Goal: Task Accomplishment & Management: Manage account settings

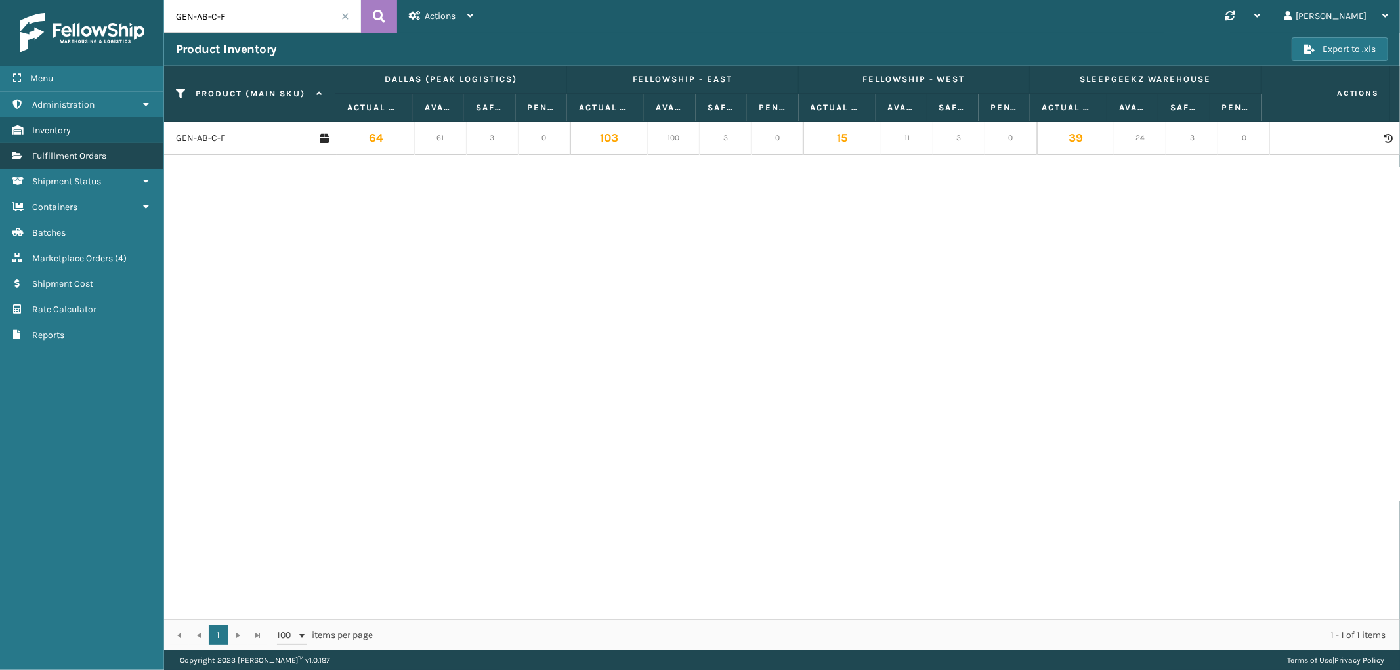
click at [83, 159] on link "Fulfillment Orders" at bounding box center [81, 156] width 163 height 26
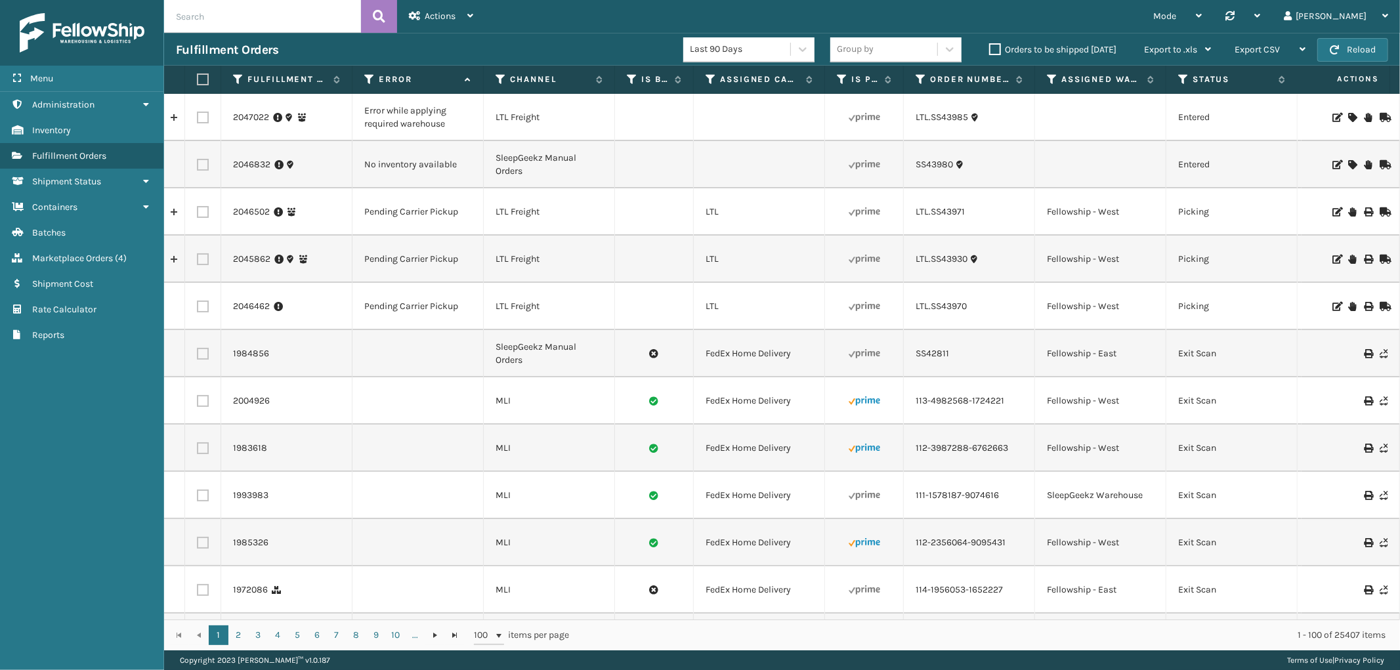
click at [244, 28] on input "text" at bounding box center [262, 16] width 197 height 33
paste input "SS43991"
type input "ltl.SS43991"
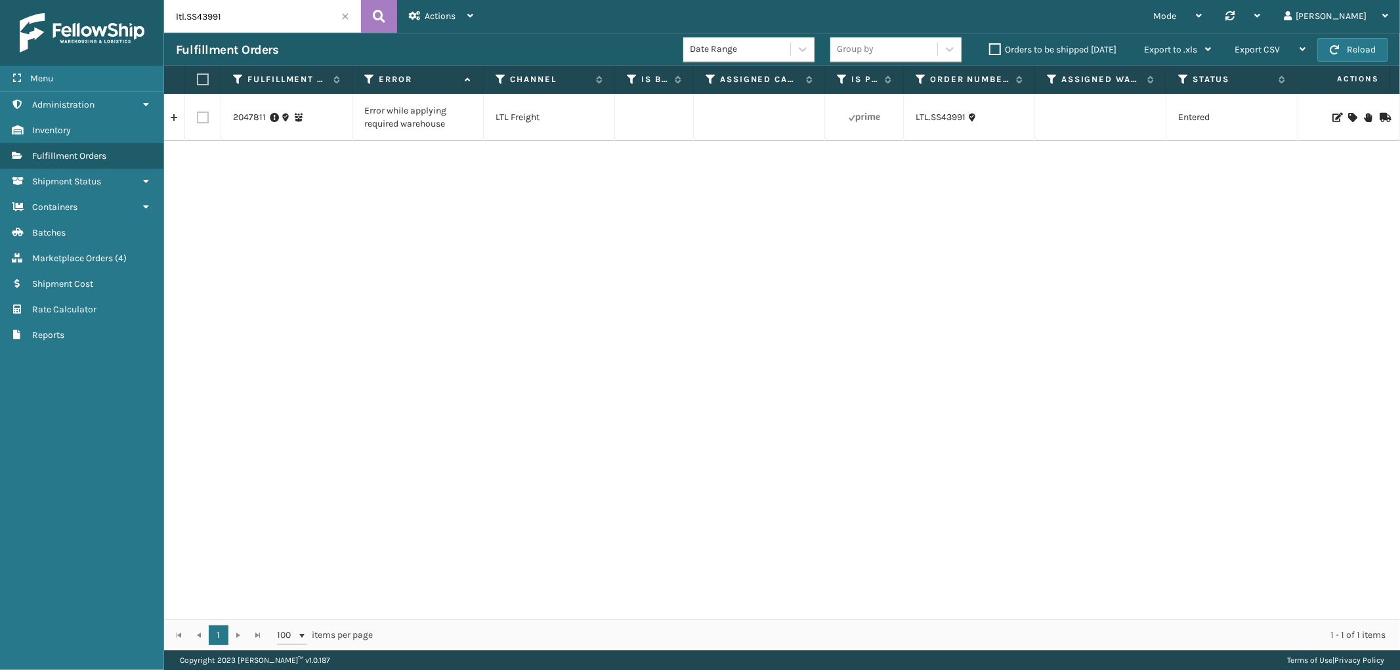
click at [1348, 115] on icon at bounding box center [1352, 117] width 8 height 9
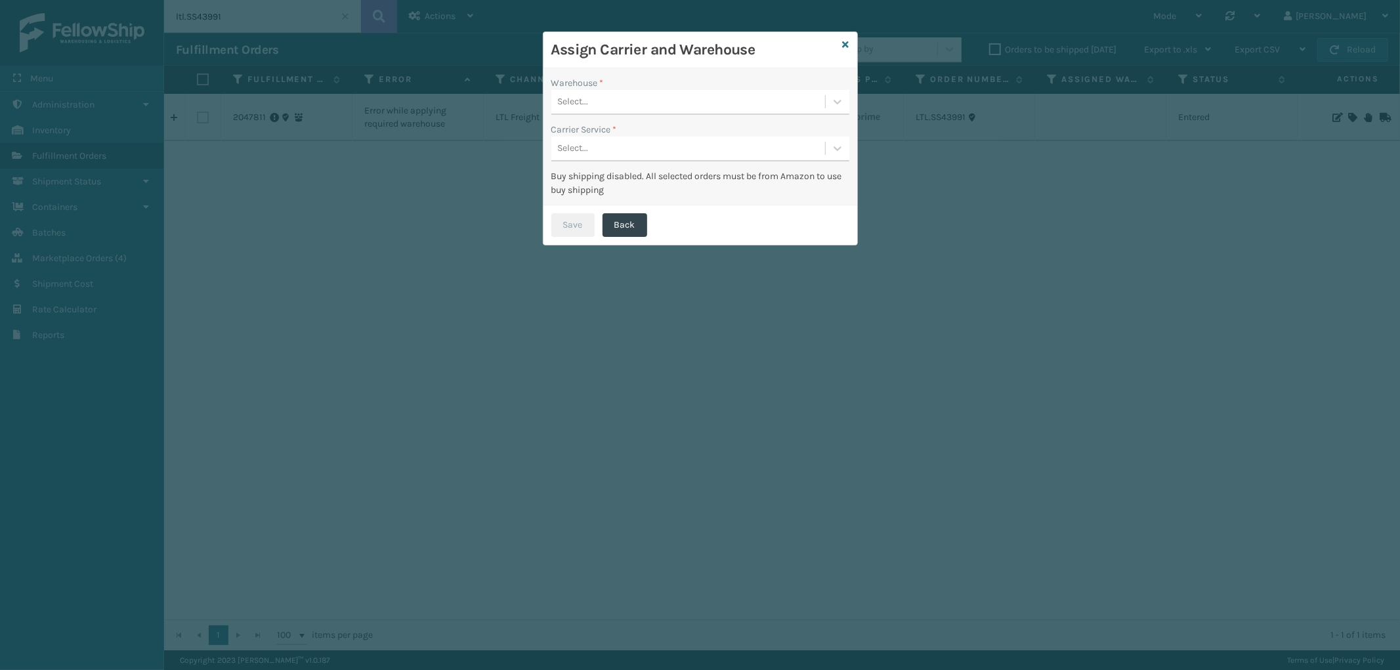
click at [668, 99] on div "Select..." at bounding box center [688, 102] width 274 height 22
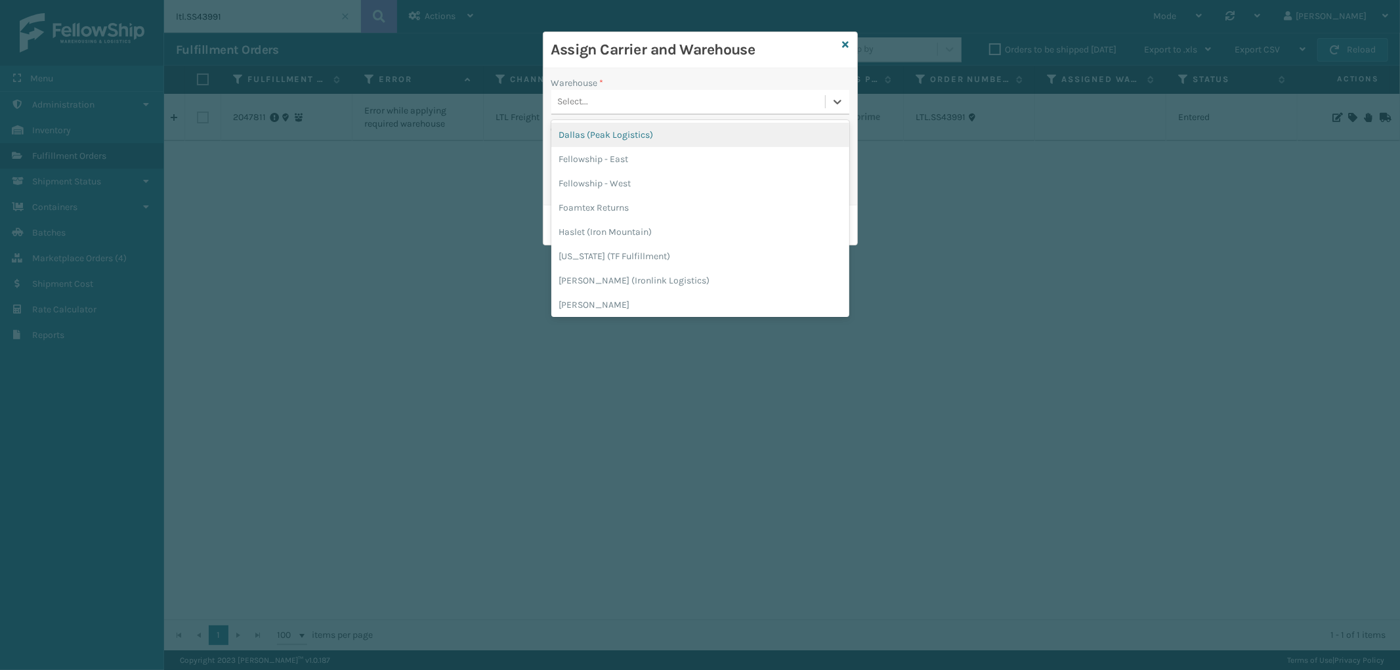
click at [650, 127] on div "Dallas (Peak Logistics)" at bounding box center [700, 135] width 298 height 24
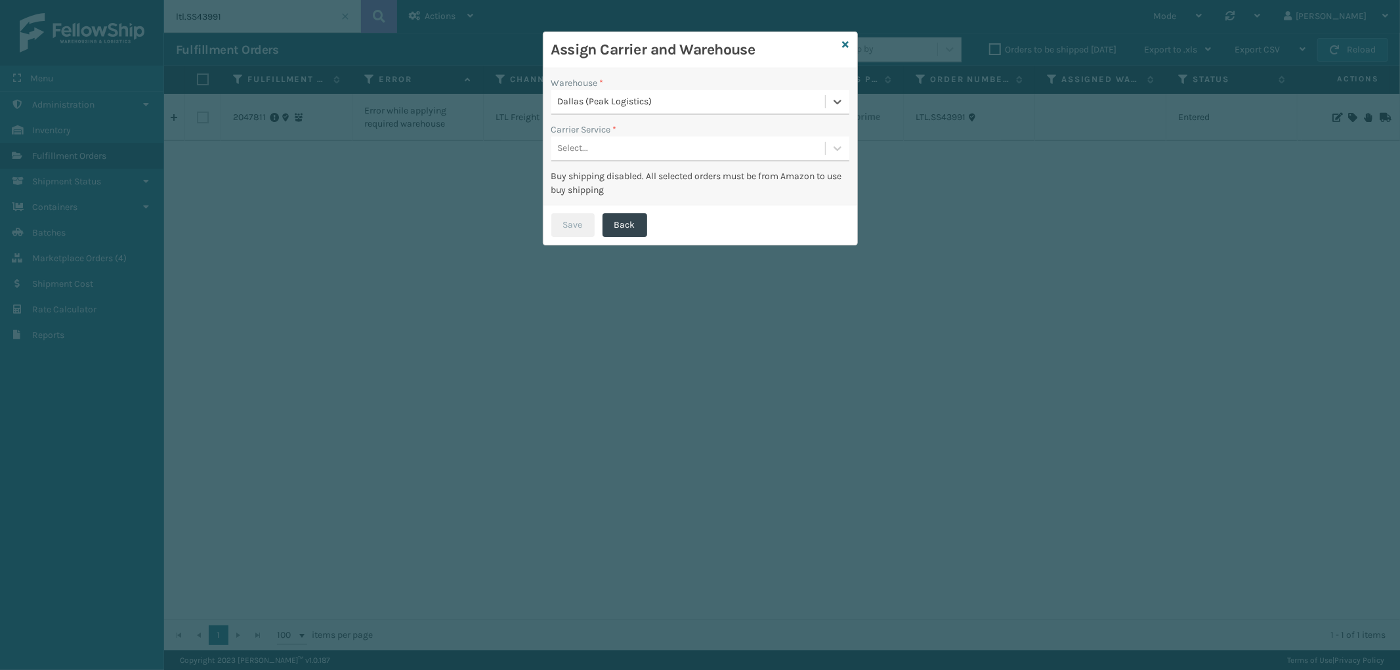
click at [647, 143] on div "Select..." at bounding box center [688, 149] width 274 height 22
click at [642, 178] on div "LTL" at bounding box center [700, 181] width 298 height 24
click at [585, 221] on button "Save" at bounding box center [572, 225] width 43 height 24
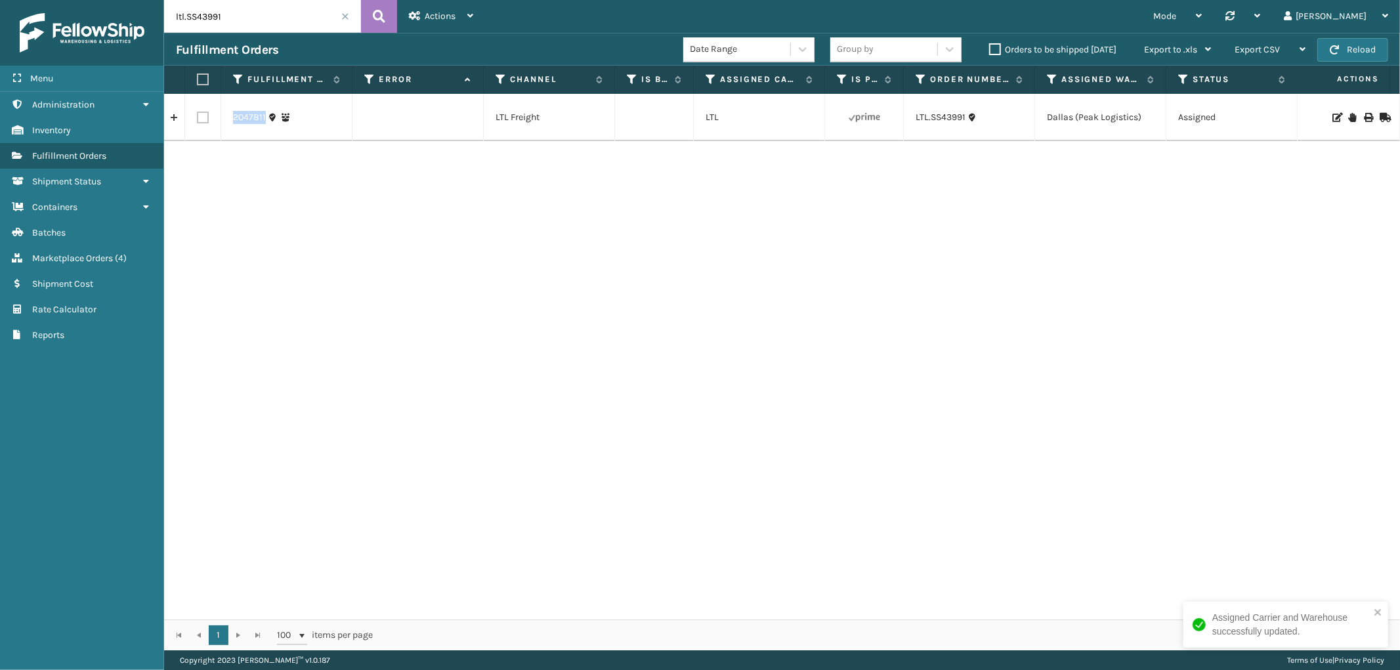
drag, startPoint x: 270, startPoint y: 127, endPoint x: 228, endPoint y: 130, distance: 42.1
click at [228, 130] on td "2047811" at bounding box center [286, 117] width 131 height 47
copy link "2047811"
click at [345, 15] on span at bounding box center [345, 16] width 8 height 8
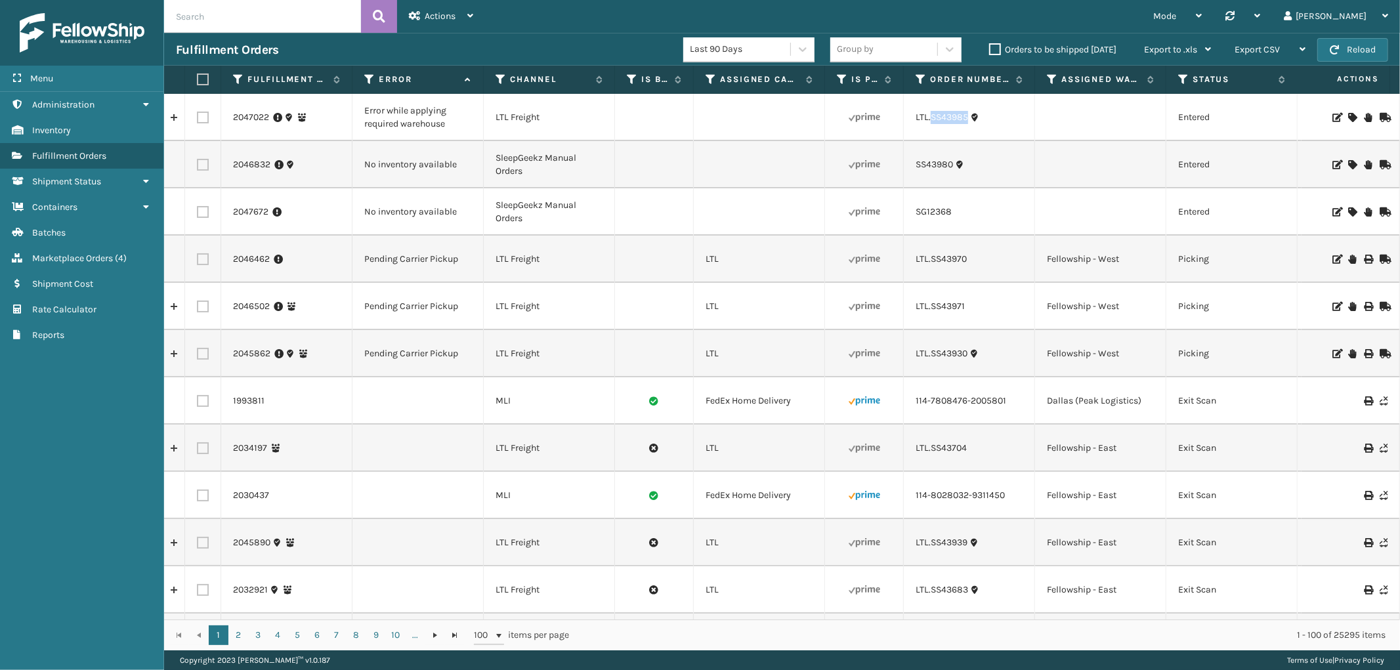
drag, startPoint x: 971, startPoint y: 126, endPoint x: 1349, endPoint y: 174, distance: 381.0
click at [932, 126] on td "LTL.SS43985" at bounding box center [969, 117] width 131 height 47
copy link "SS43985"
click at [1348, 117] on icon at bounding box center [1352, 117] width 8 height 9
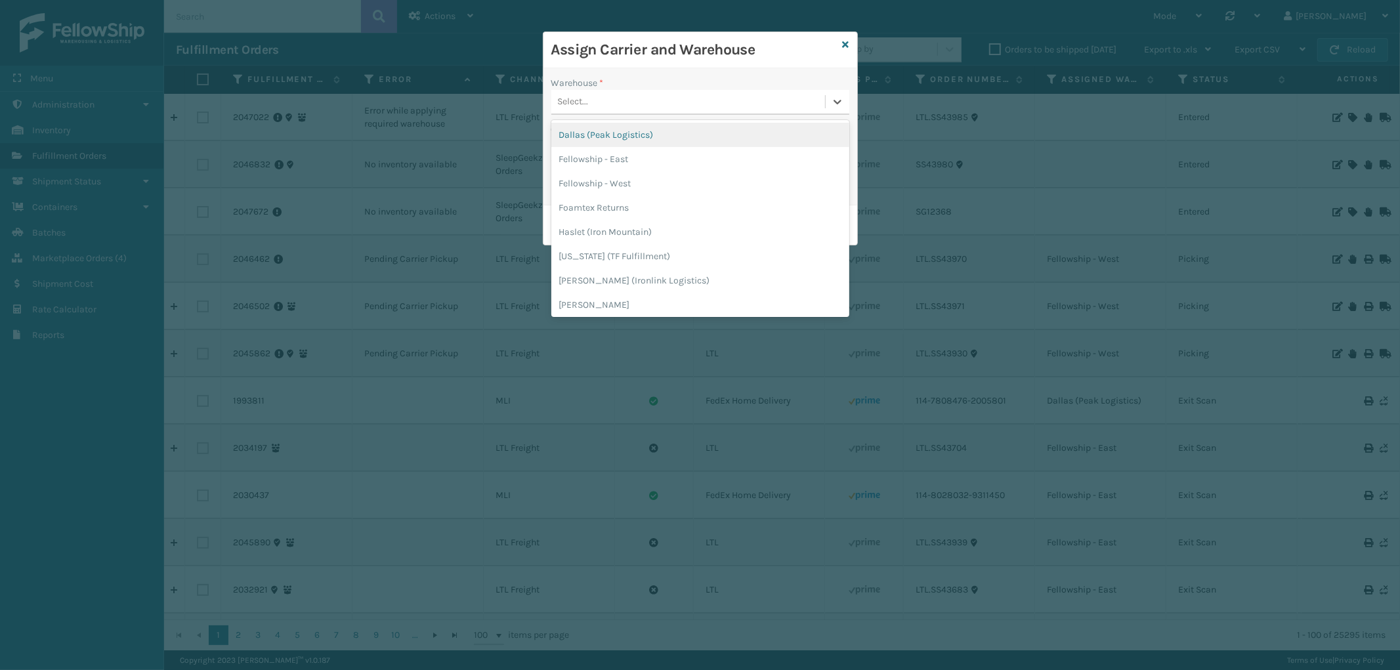
click at [711, 93] on div "Select..." at bounding box center [688, 102] width 274 height 22
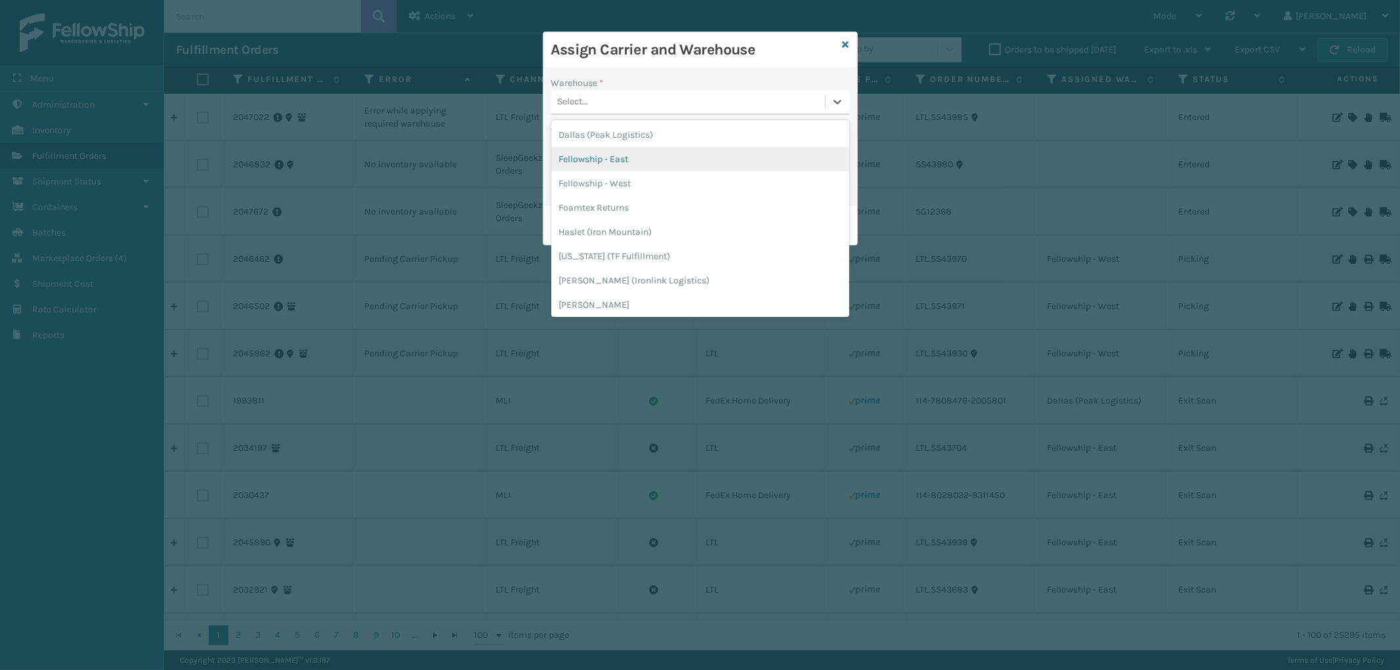
click at [648, 155] on div "Fellowship - East" at bounding box center [700, 159] width 298 height 24
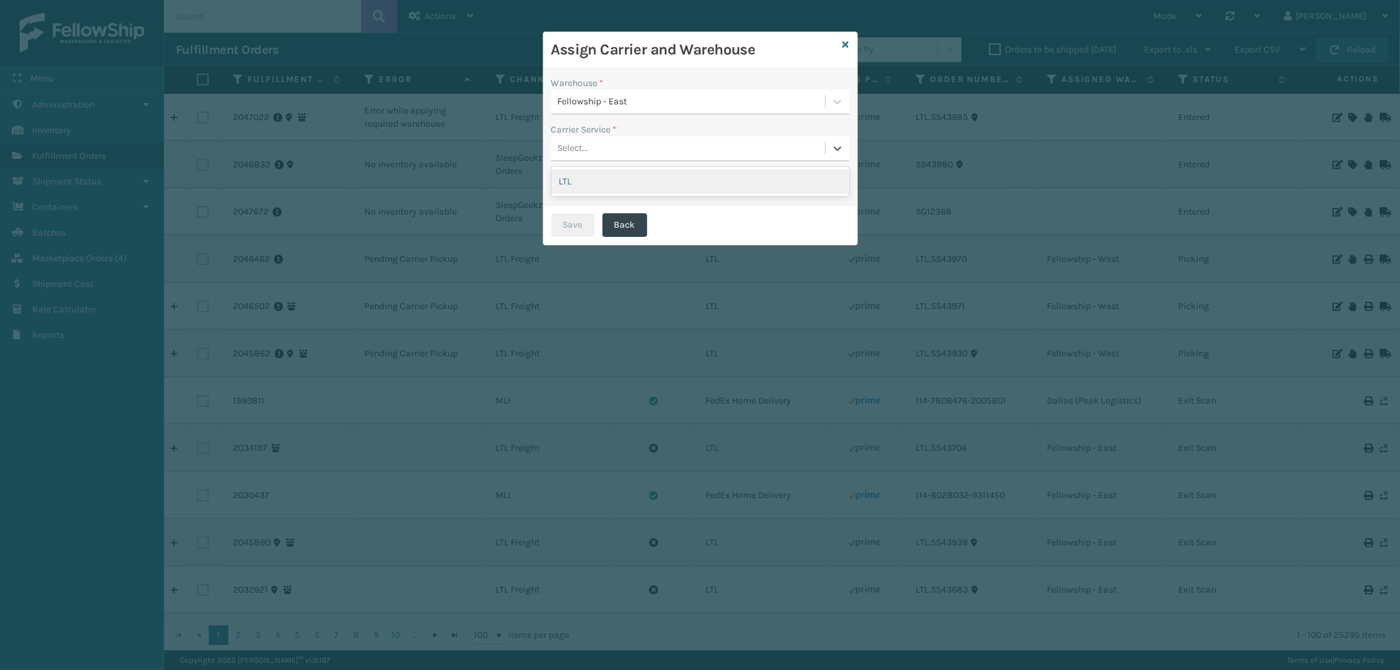
click at [650, 148] on div "Select..." at bounding box center [688, 149] width 274 height 22
click at [646, 180] on div "LTL" at bounding box center [700, 181] width 298 height 24
click at [567, 219] on button "Save" at bounding box center [572, 225] width 43 height 24
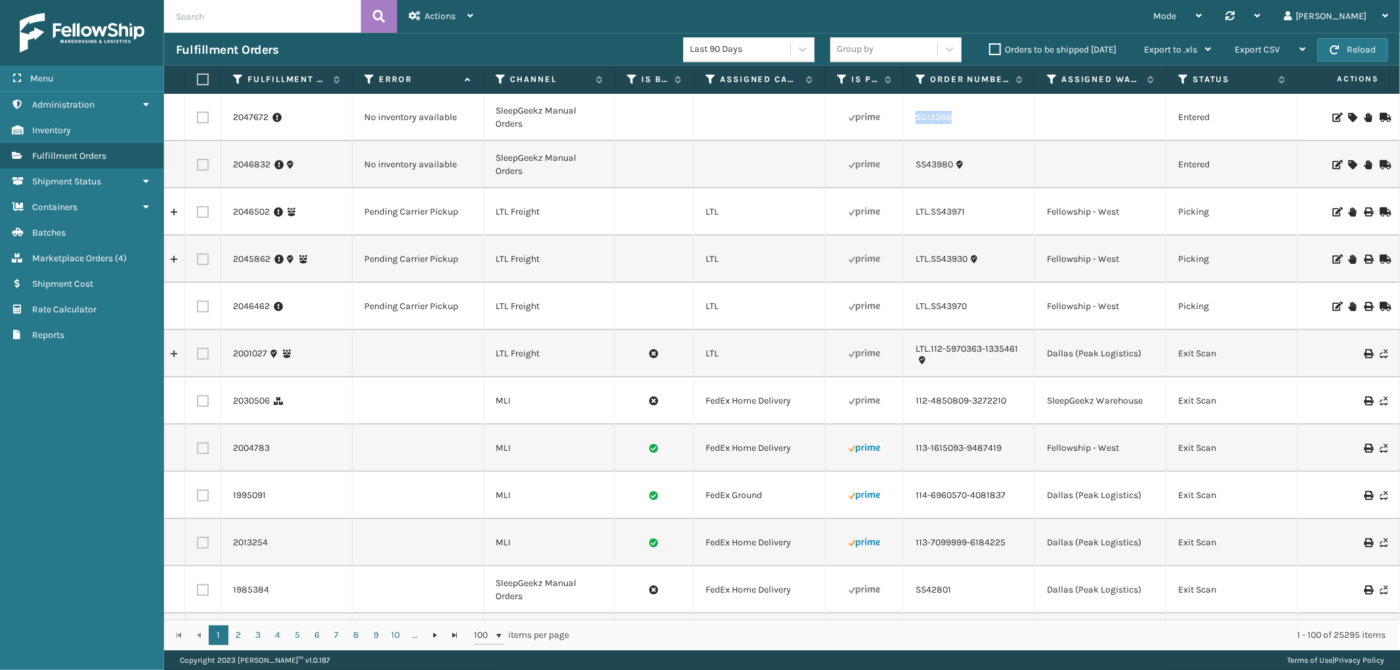
drag, startPoint x: 969, startPoint y: 129, endPoint x: 915, endPoint y: 130, distance: 53.8
click at [915, 130] on td "SG12368" at bounding box center [969, 117] width 131 height 47
click at [1348, 114] on icon at bounding box center [1352, 117] width 8 height 9
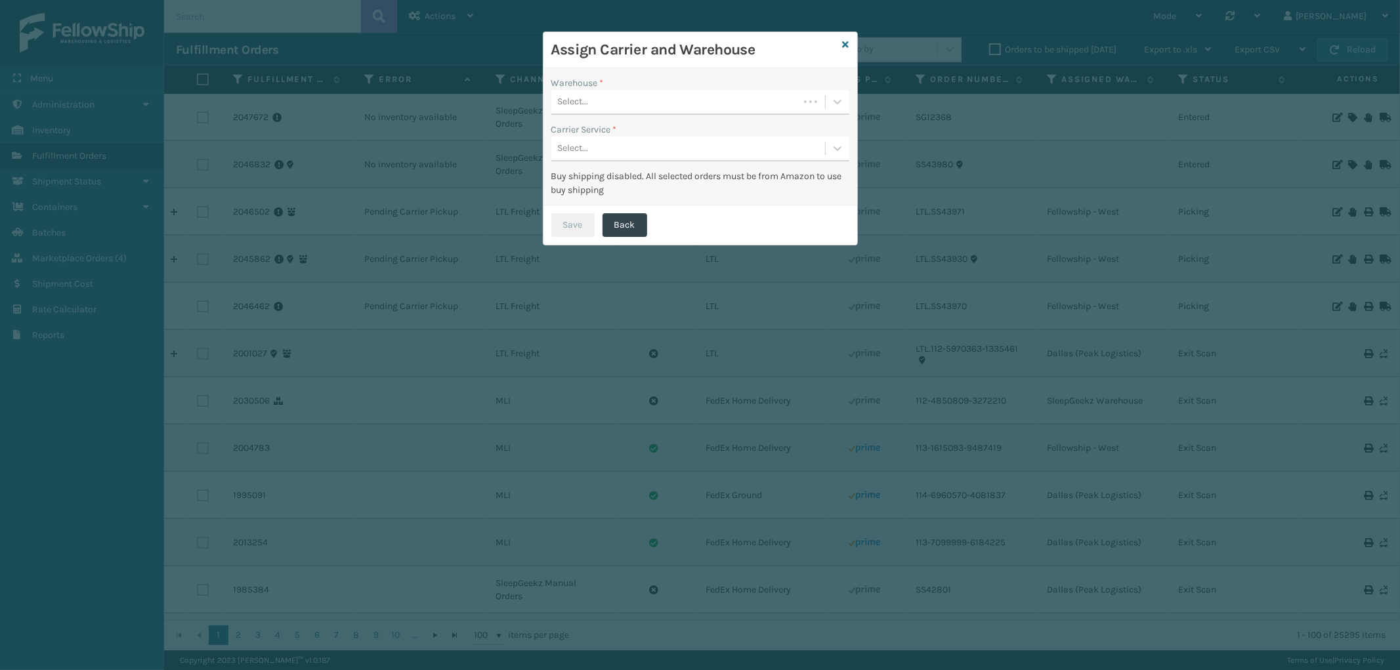
click at [690, 104] on div "Select..." at bounding box center [674, 102] width 247 height 22
click at [681, 129] on div "Dallas (Peak Logistics)" at bounding box center [700, 135] width 298 height 24
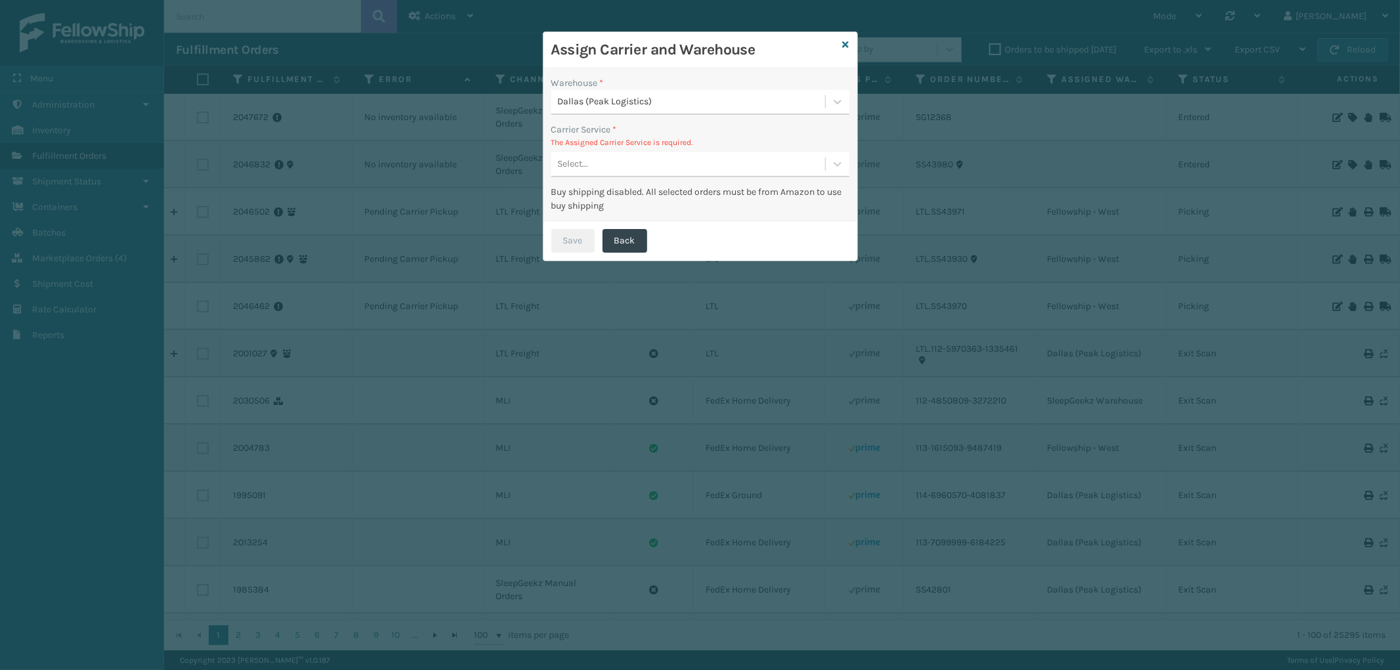
click at [676, 156] on div "Select..." at bounding box center [688, 165] width 274 height 22
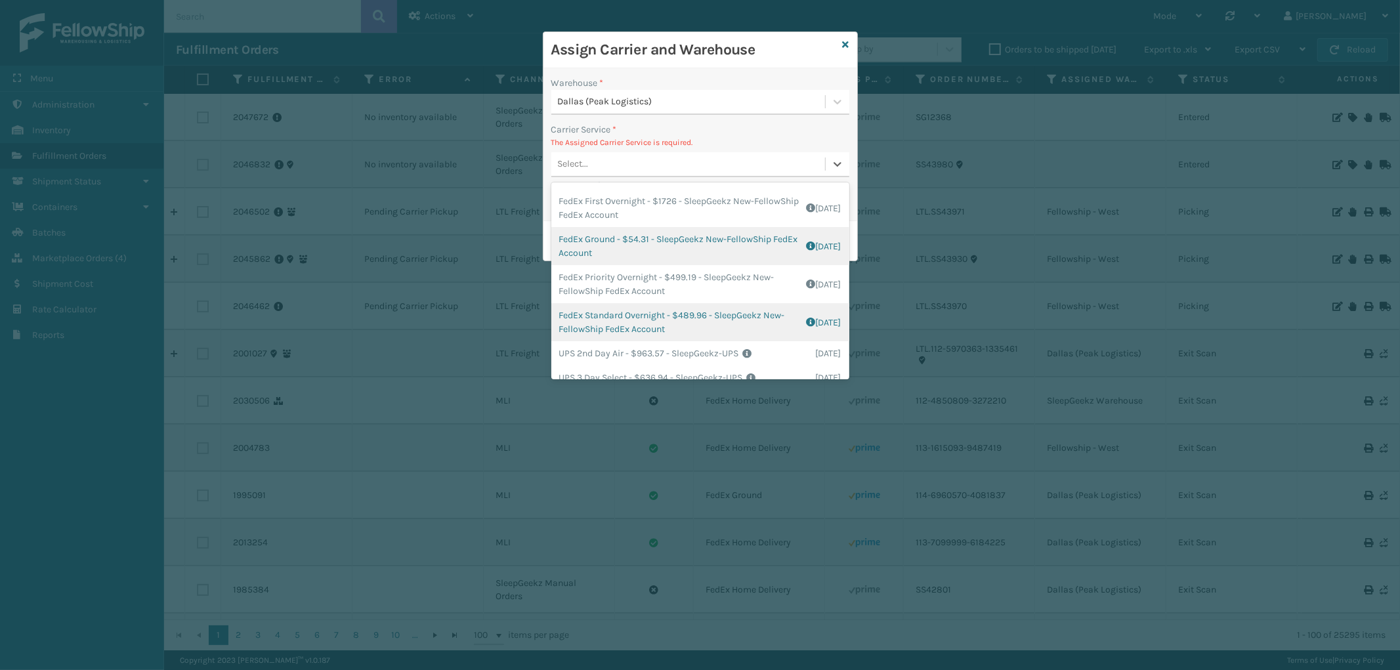
scroll to position [146, 0]
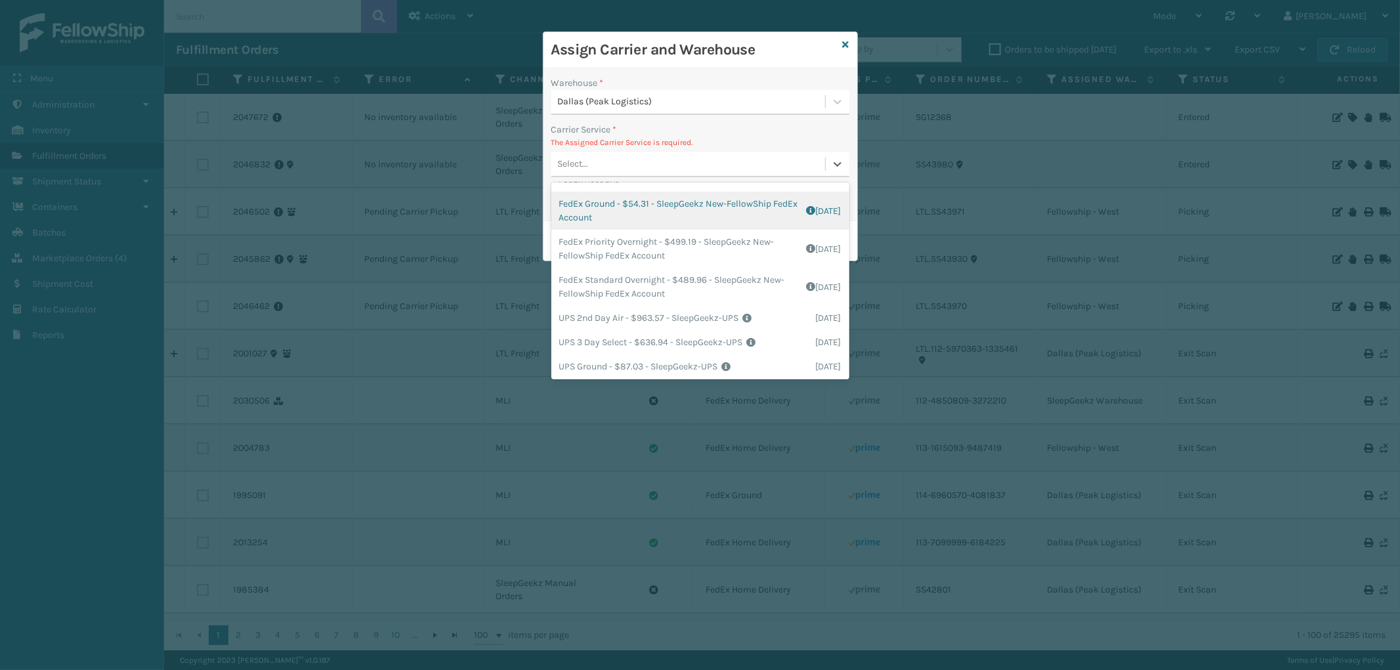
click at [700, 205] on div "FedEx Ground - $54.31 - SleepGeekz New-FellowShip FedEx Account Shipping Cost $…" at bounding box center [700, 211] width 298 height 38
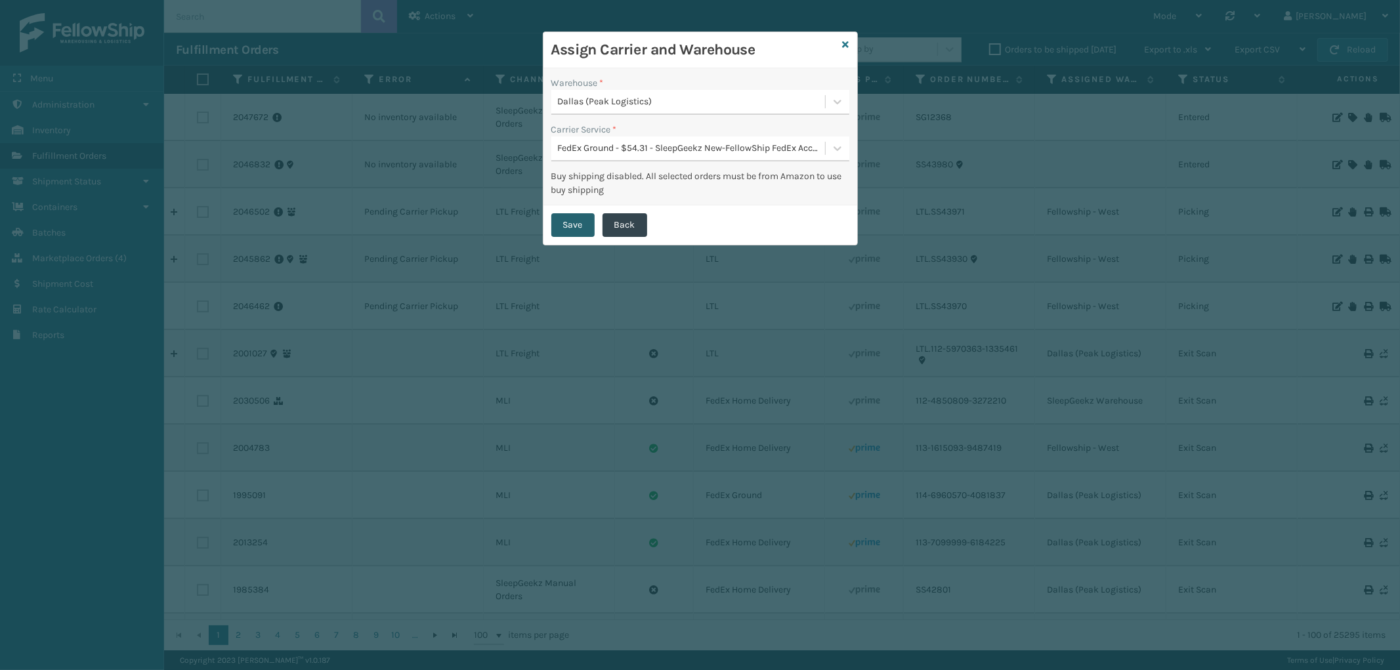
click at [571, 227] on button "Save" at bounding box center [572, 225] width 43 height 24
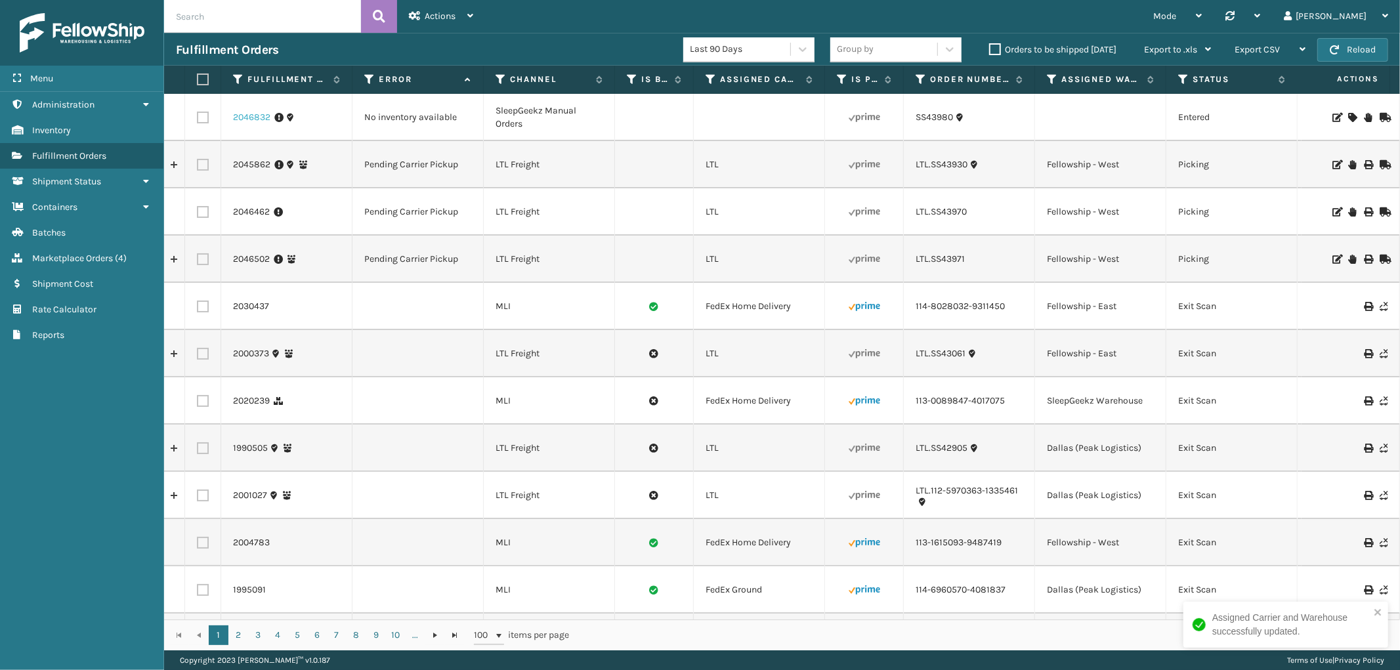
click at [261, 114] on link "2046832" at bounding box center [251, 117] width 37 height 13
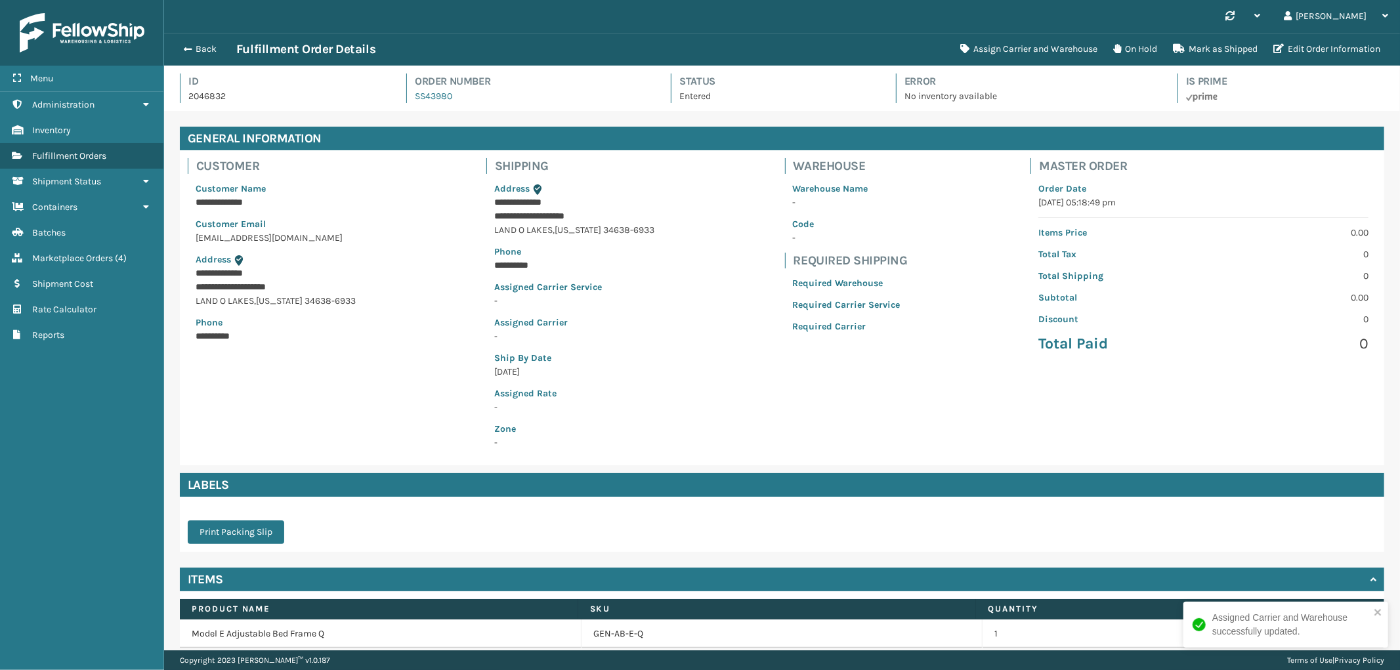
scroll to position [31, 1236]
click at [1040, 49] on button "Assign Carrier and Warehouse" at bounding box center [1028, 49] width 153 height 26
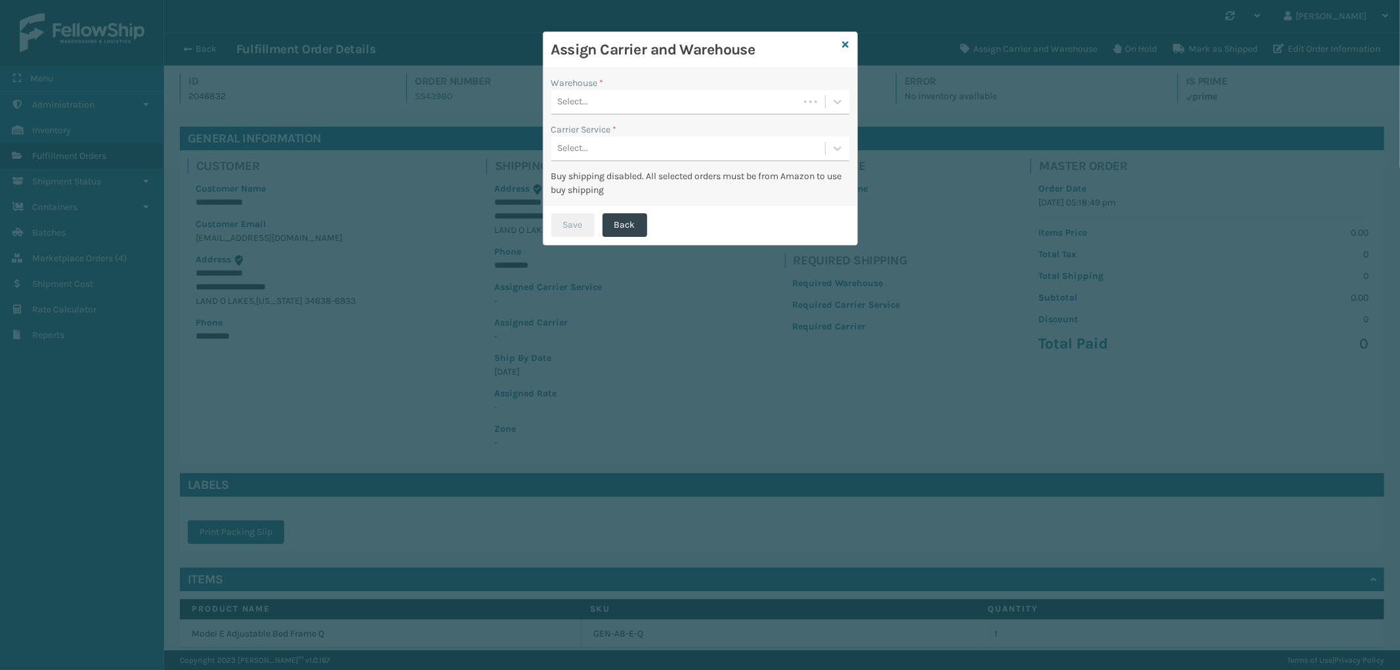
click at [730, 94] on div "Select..." at bounding box center [674, 102] width 247 height 22
click at [646, 187] on div "SleepGeekz Warehouse" at bounding box center [700, 183] width 298 height 24
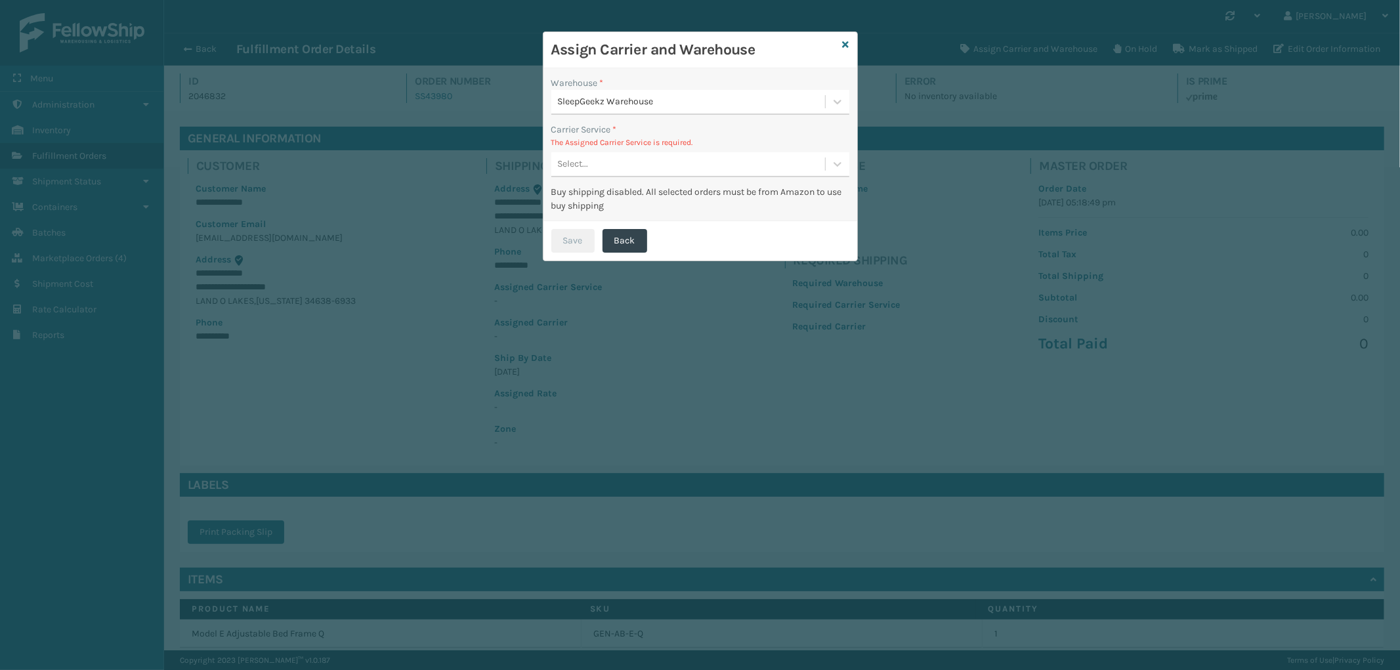
click at [690, 161] on div "Select..." at bounding box center [688, 165] width 274 height 22
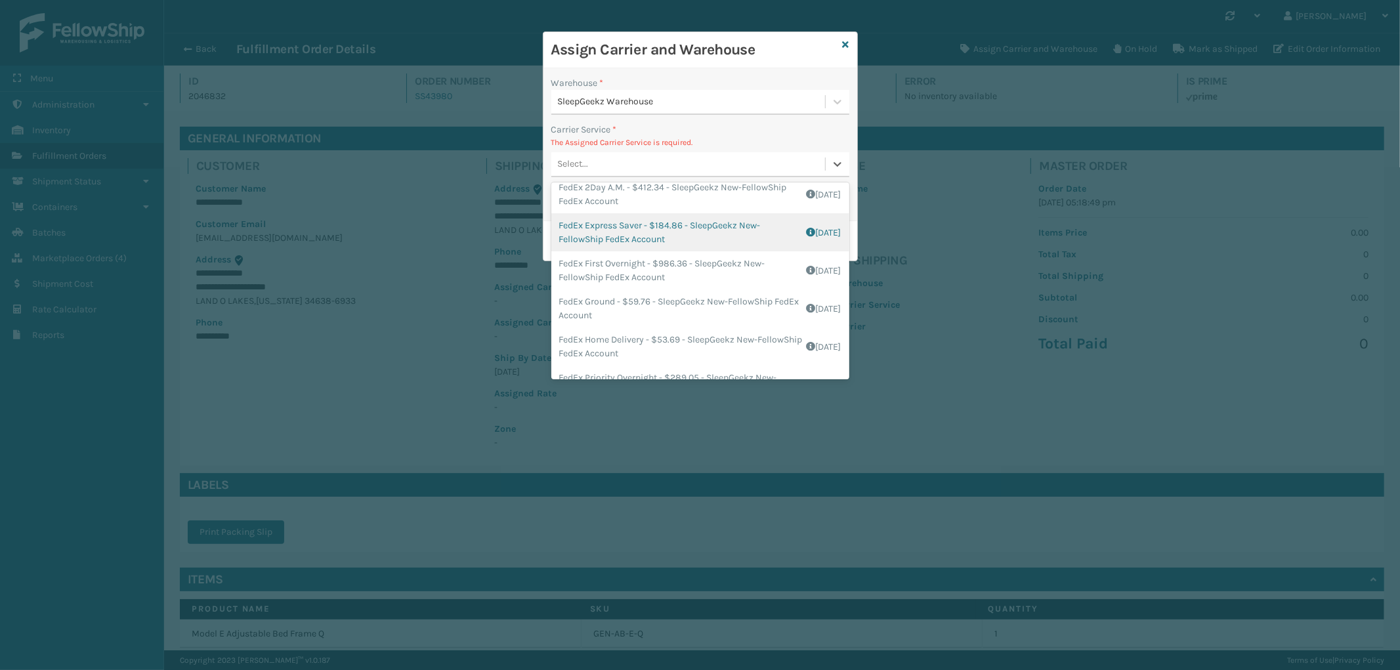
scroll to position [73, 0]
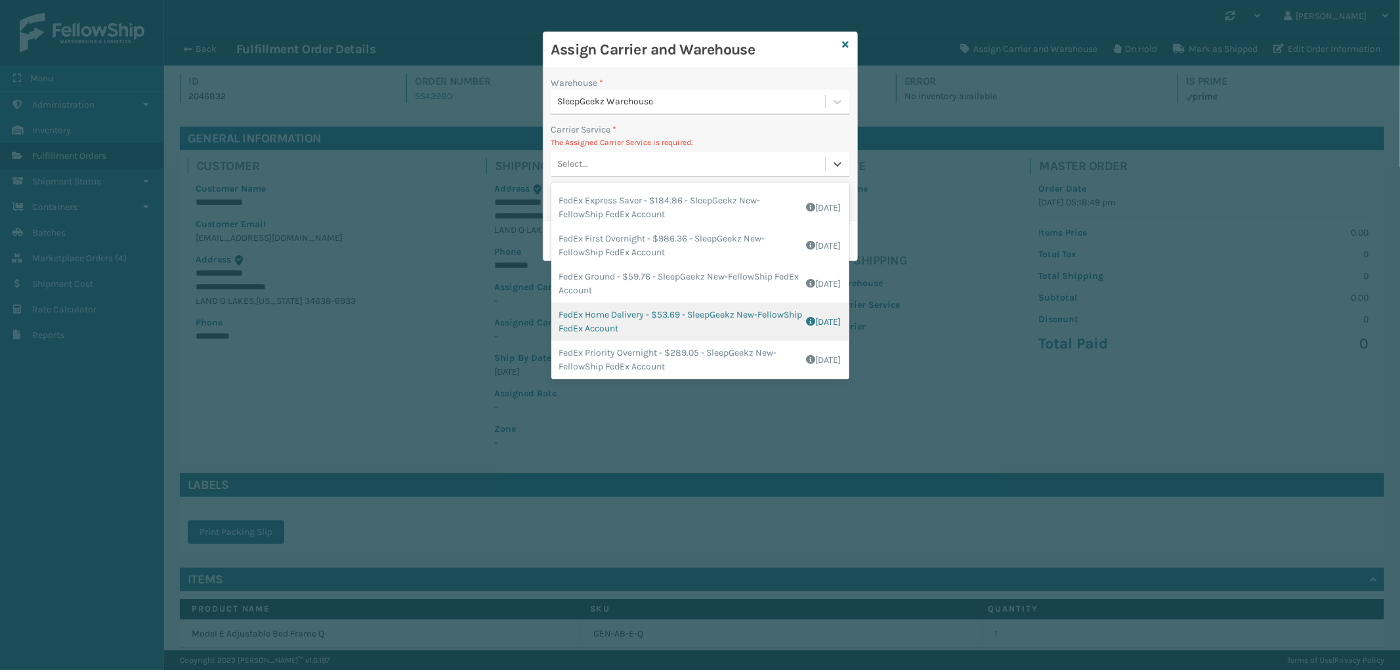
click at [742, 310] on div "FedEx Home Delivery - $53.69 - SleepGeekz New-FellowShip FedEx Account Shipping…" at bounding box center [700, 322] width 298 height 38
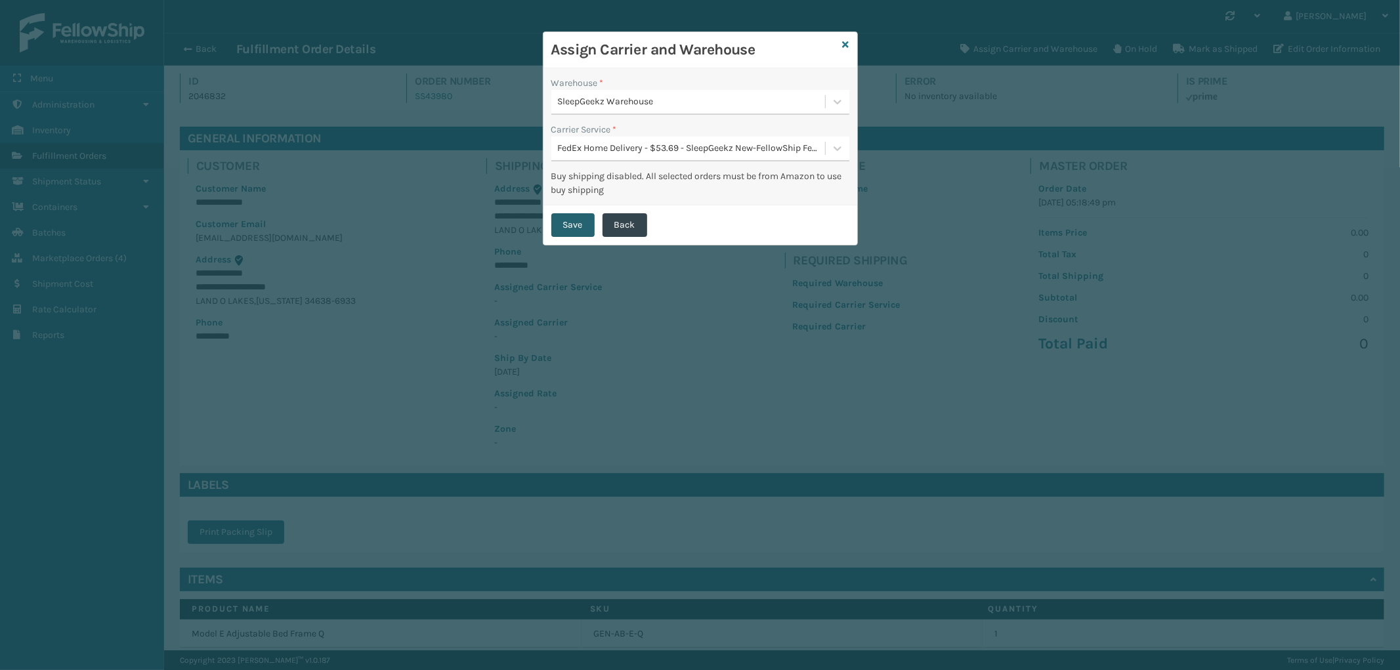
click at [583, 222] on button "Save" at bounding box center [572, 225] width 43 height 24
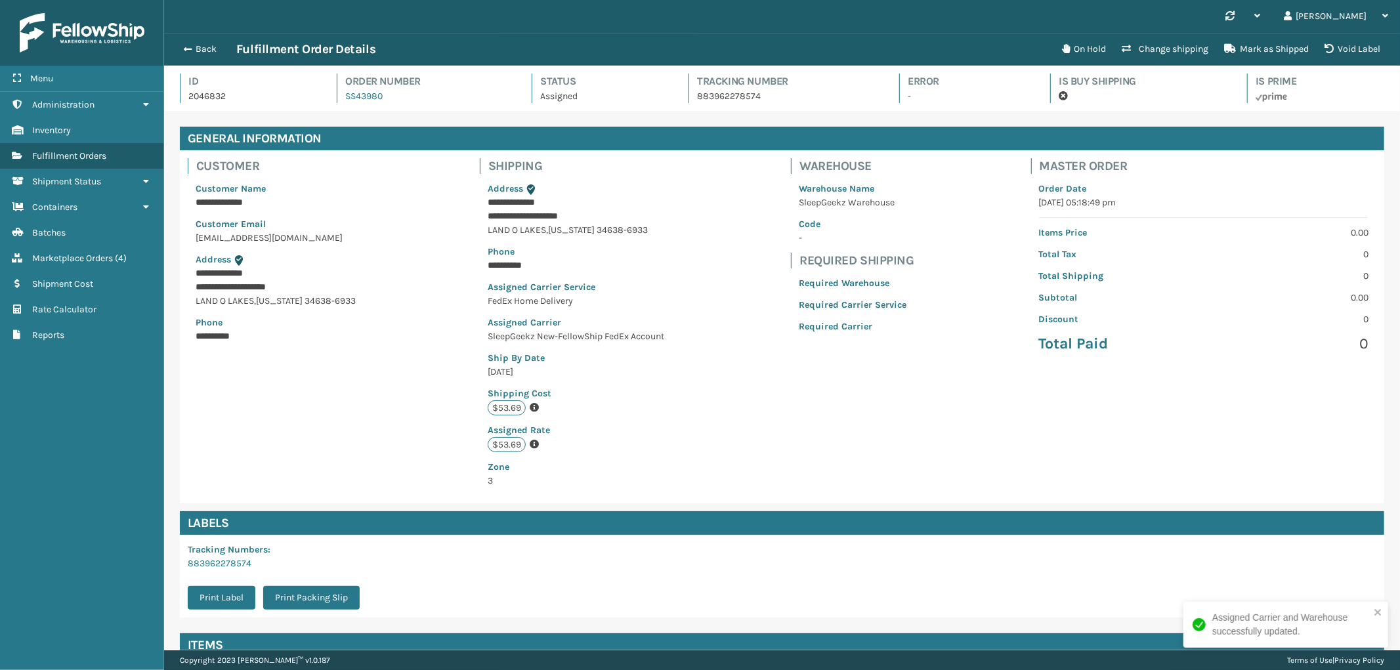
scroll to position [31, 1236]
click at [194, 47] on button "Back" at bounding box center [206, 49] width 60 height 12
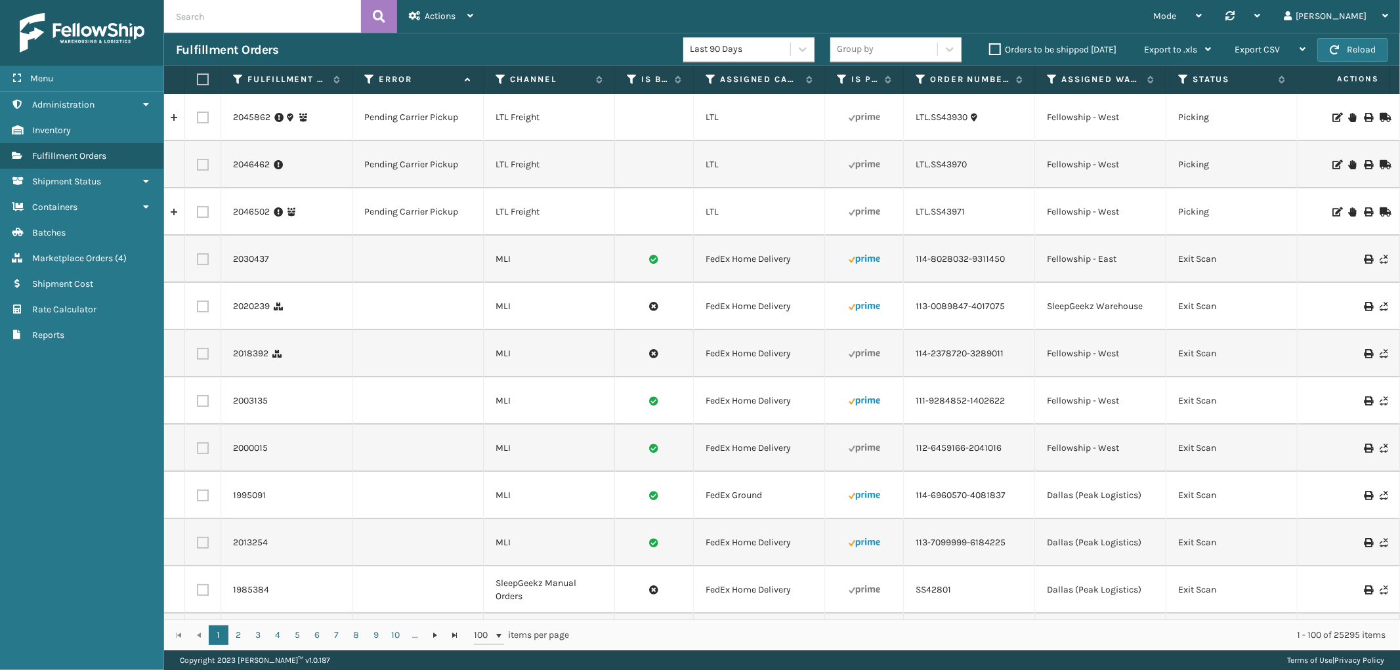
click at [272, 9] on input "text" at bounding box center [262, 16] width 197 height 33
paste input "111-5261055-3798657"
type input "111-5261055-3798657"
click at [383, 13] on icon at bounding box center [379, 17] width 12 height 20
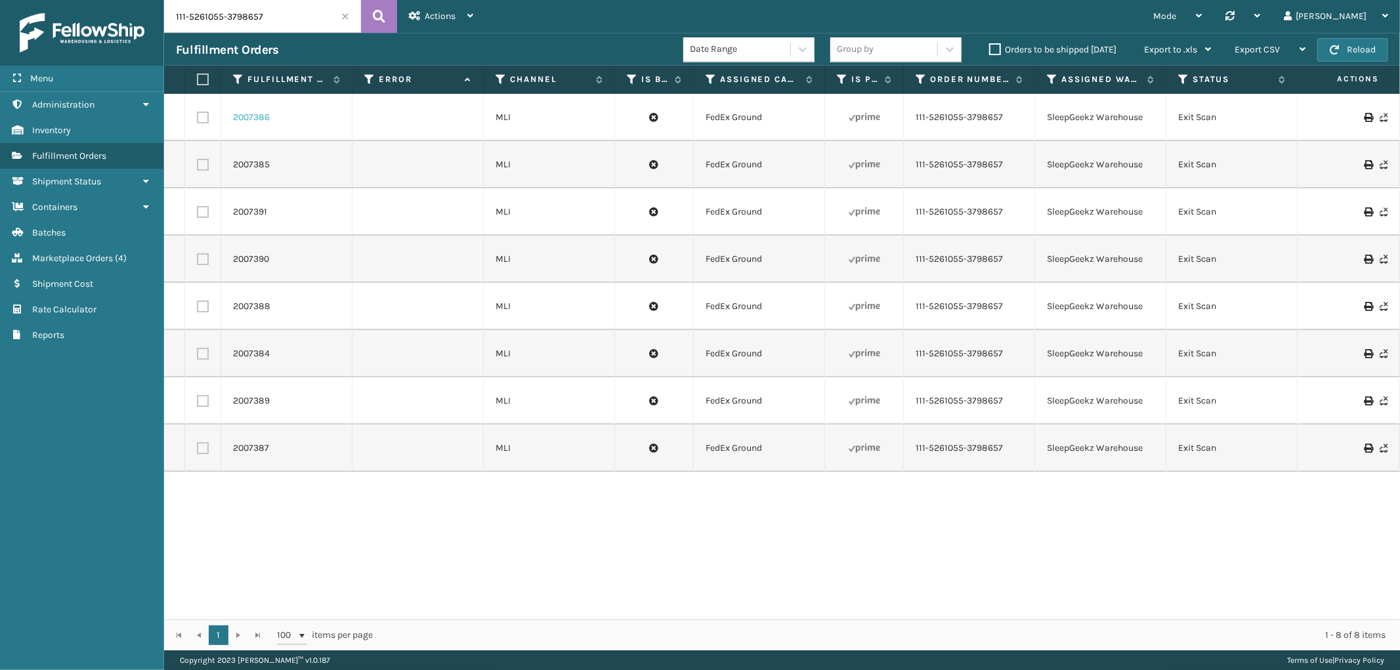
click at [266, 117] on link "2007386" at bounding box center [251, 117] width 37 height 13
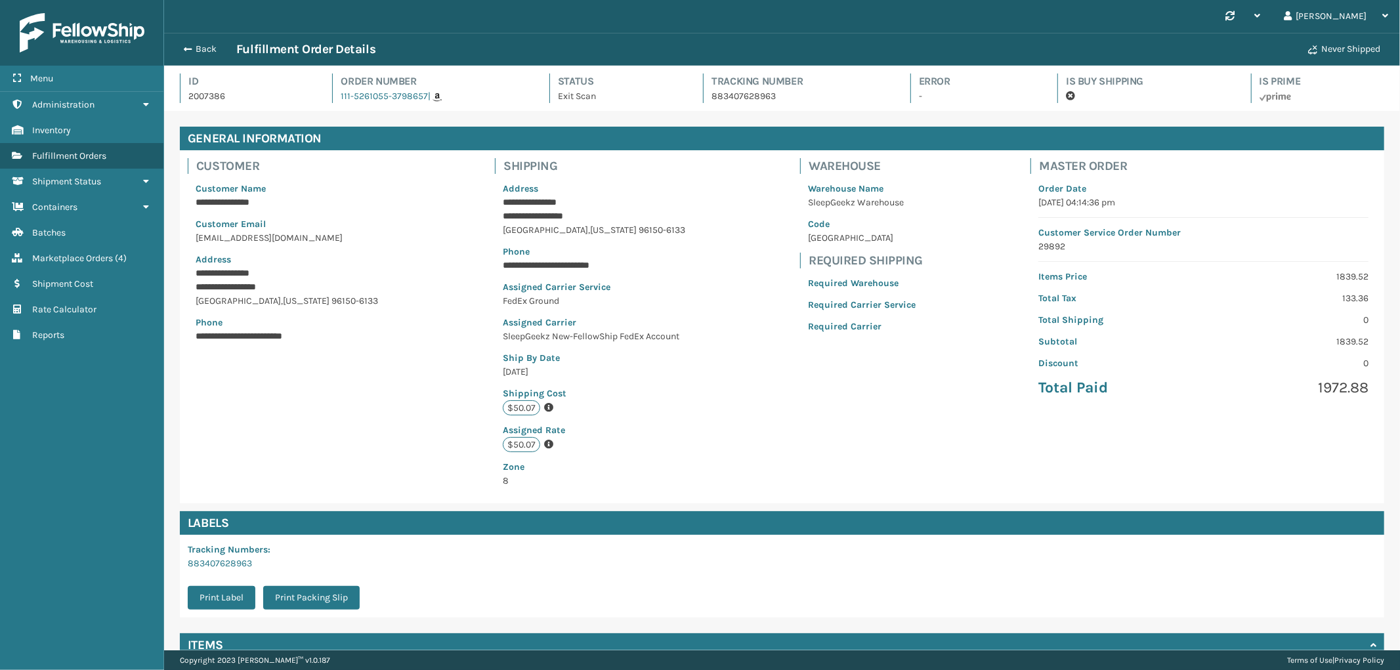
scroll to position [119, 0]
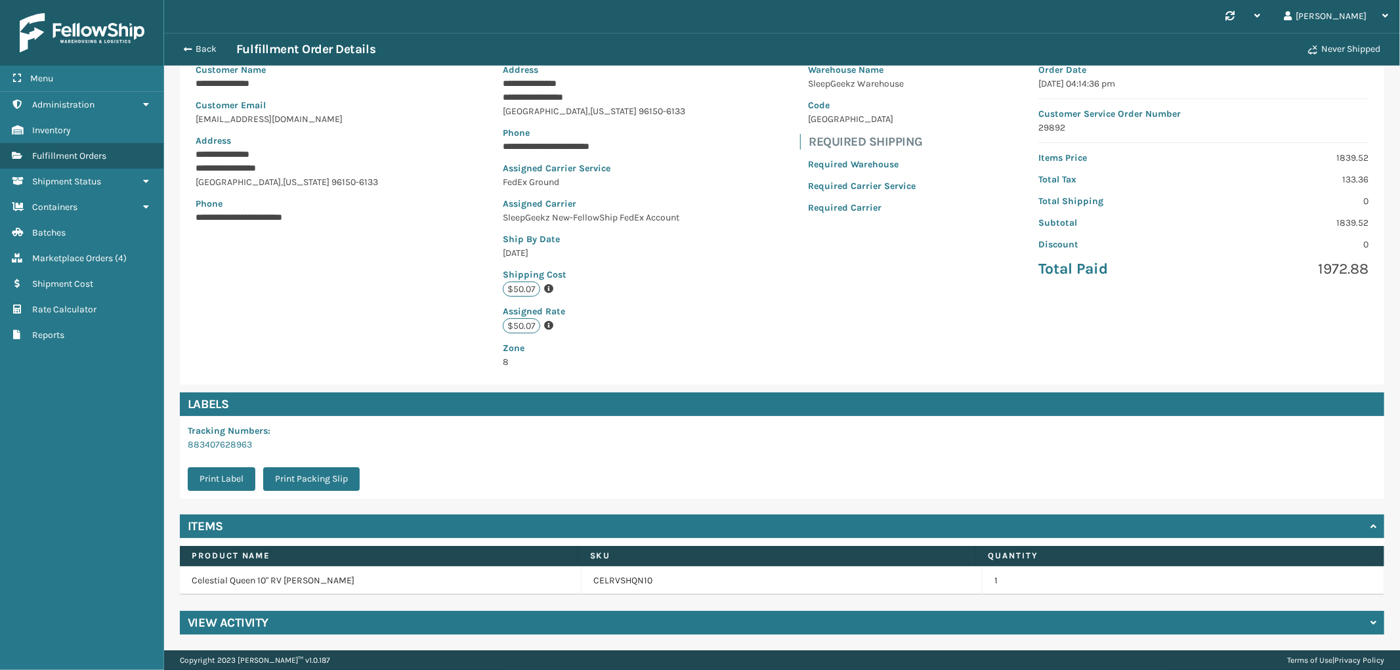
click at [465, 621] on div "View Activity" at bounding box center [782, 623] width 1204 height 24
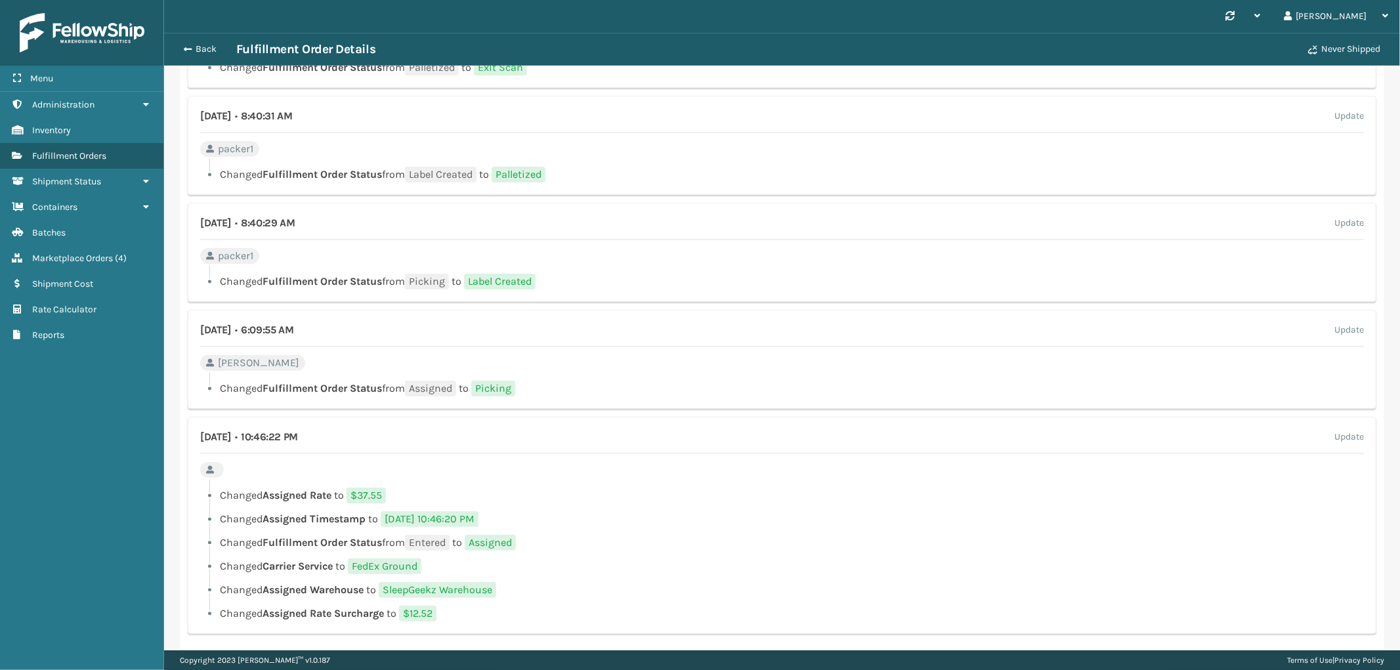
scroll to position [775, 0]
click at [84, 151] on span "Fulfillment Orders" at bounding box center [69, 155] width 74 height 11
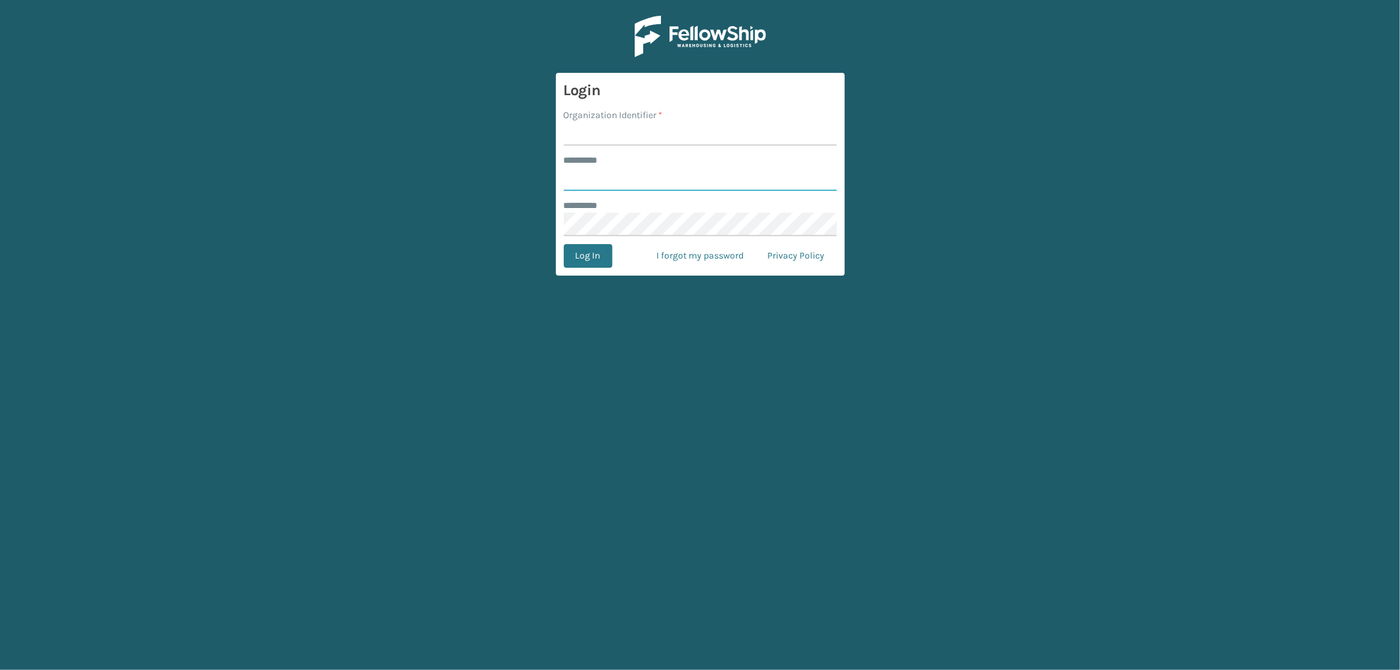
type input "*********"
click at [655, 130] on input "Organization Identifier *" at bounding box center [700, 134] width 273 height 24
type input "SleepGeekz"
click at [583, 259] on button "Log In" at bounding box center [588, 256] width 49 height 24
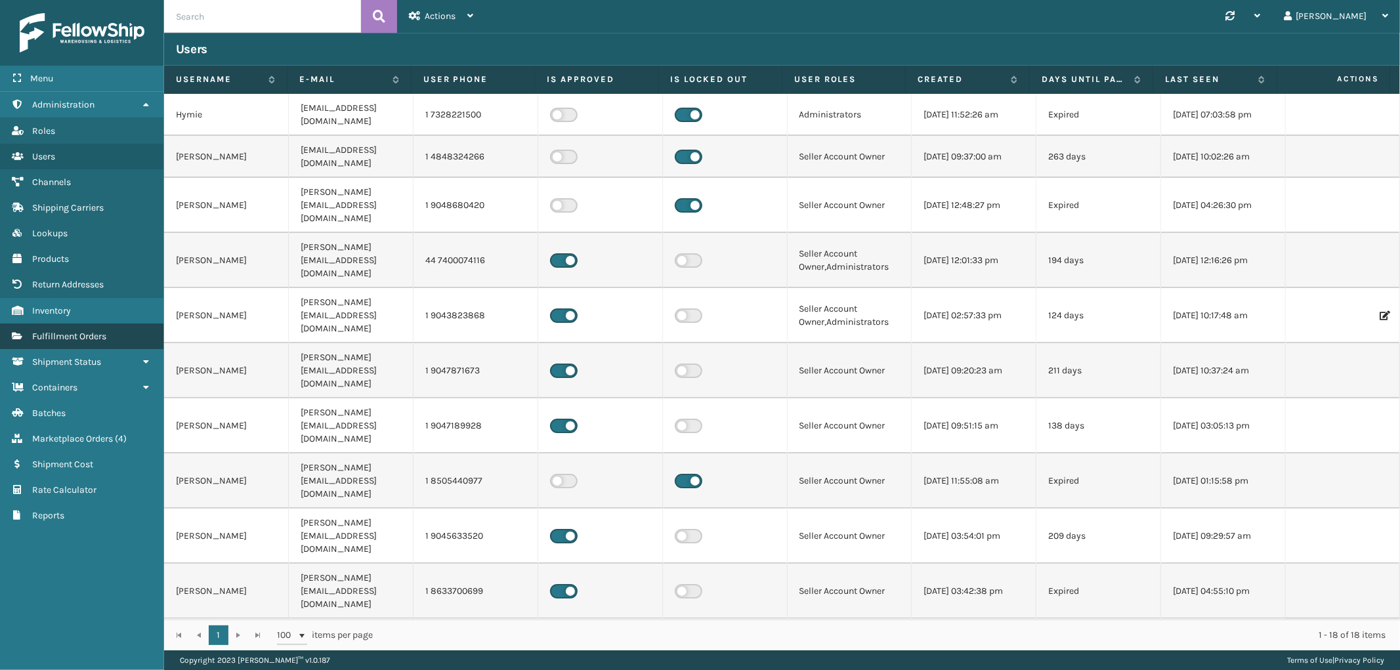
click at [83, 331] on span "Fulfillment Orders" at bounding box center [69, 336] width 74 height 11
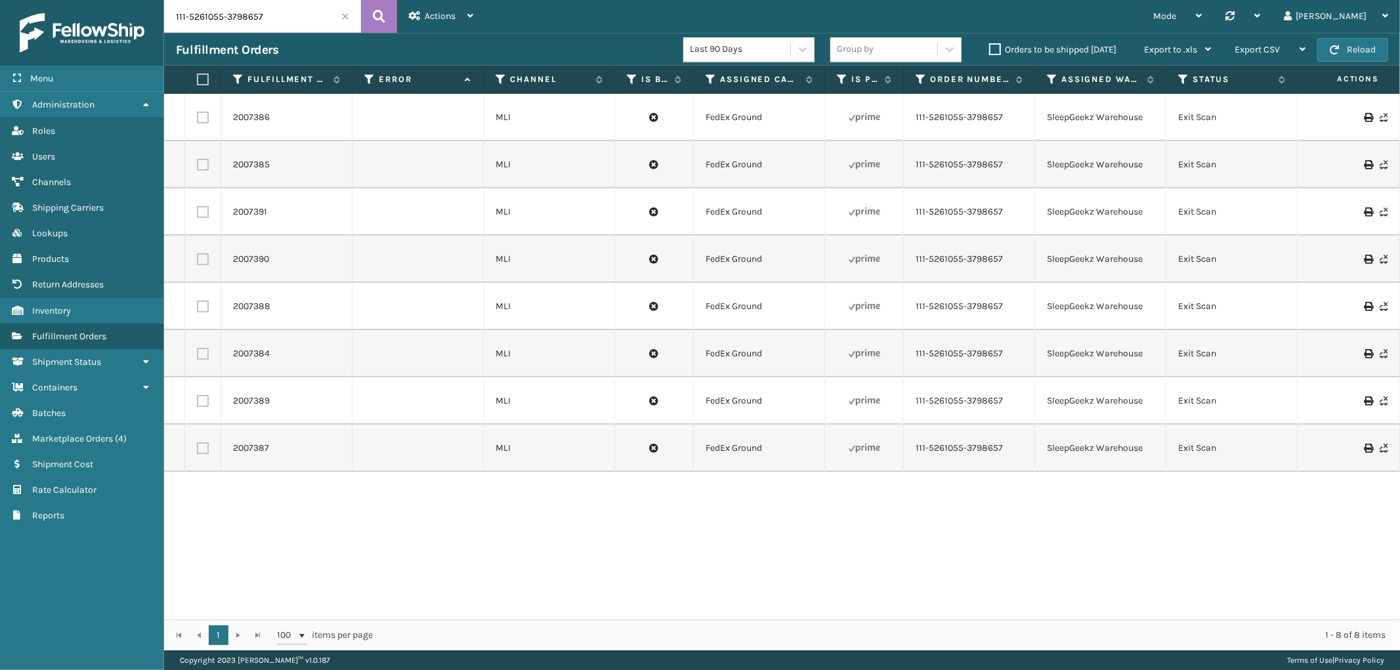
click at [348, 24] on input "111-5261055-3798657" at bounding box center [262, 16] width 197 height 33
click at [343, 14] on span at bounding box center [345, 16] width 8 height 8
